Goal: Task Accomplishment & Management: Complete application form

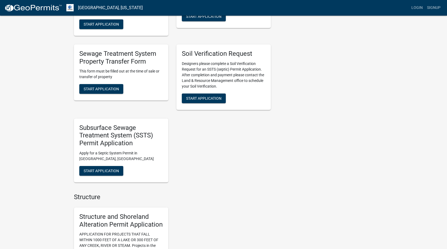
scroll to position [108, 0]
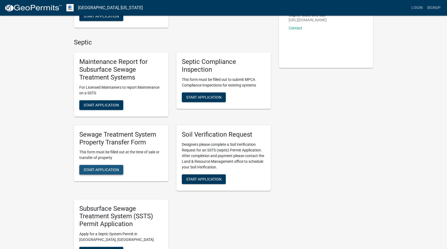
click at [97, 170] on span "Start Application" at bounding box center [101, 170] width 35 height 4
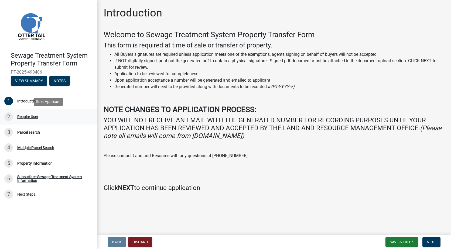
click at [30, 116] on div "Require User" at bounding box center [27, 117] width 21 height 4
click at [59, 81] on button "Notes" at bounding box center [59, 81] width 20 height 10
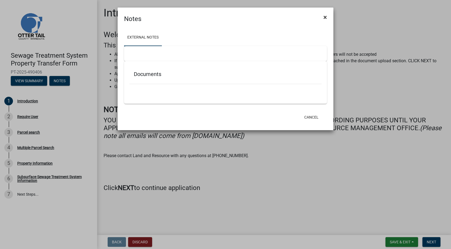
click at [324, 17] on span "×" at bounding box center [325, 17] width 4 height 8
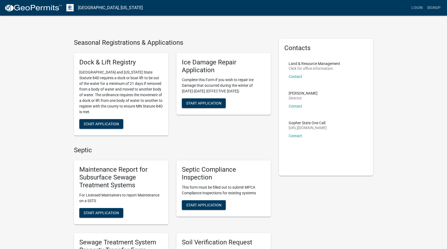
scroll to position [54, 0]
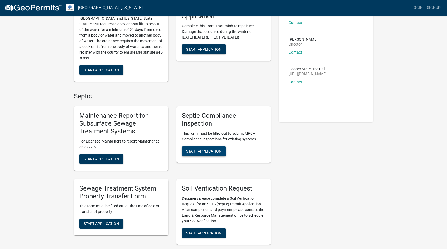
drag, startPoint x: 208, startPoint y: 150, endPoint x: 183, endPoint y: 148, distance: 25.7
click at [208, 150] on span "Start Application" at bounding box center [203, 151] width 35 height 4
